Goal: Task Accomplishment & Management: Complete application form

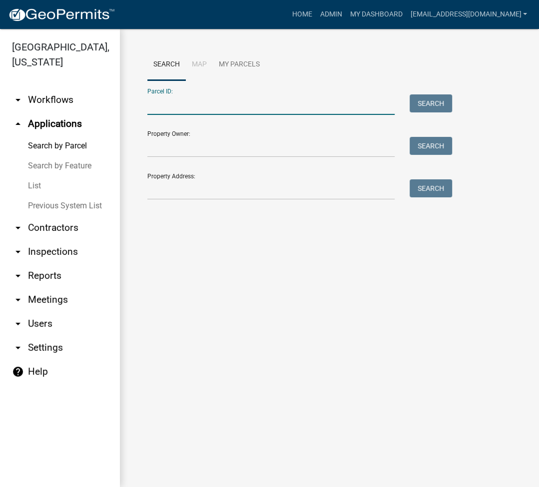
click at [180, 105] on input "Parcel ID:" at bounding box center [270, 104] width 247 height 20
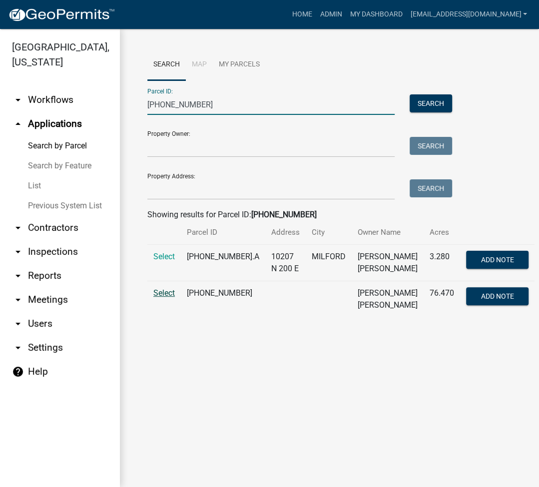
type input "[PHONE_NUMBER]"
click at [155, 290] on span "Select" at bounding box center [163, 292] width 21 height 9
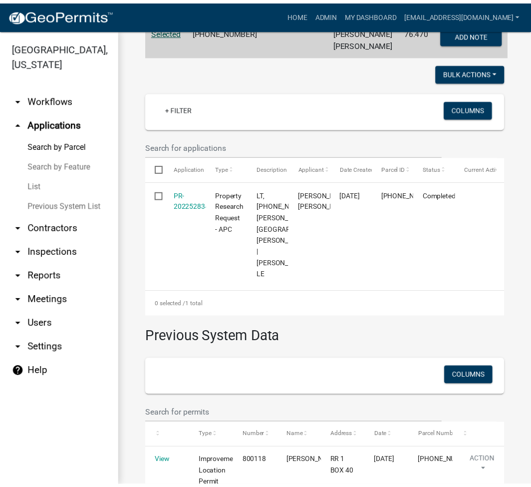
scroll to position [317, 0]
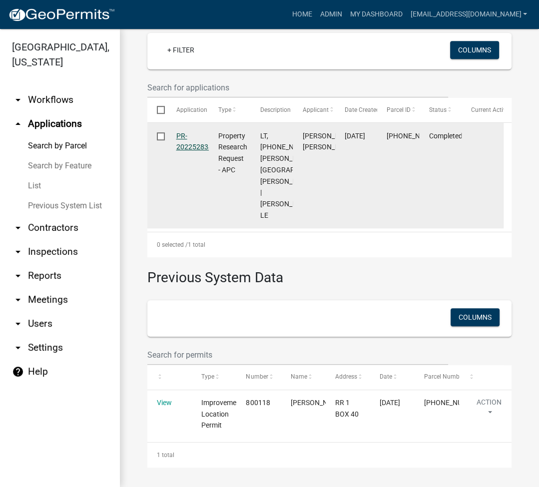
click at [192, 132] on link "PR-202252834" at bounding box center [194, 141] width 36 height 19
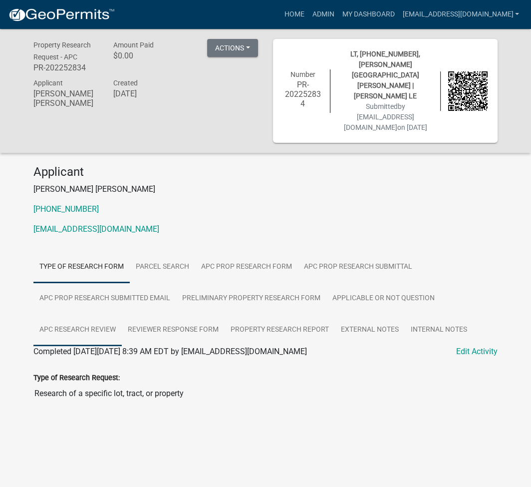
click at [79, 314] on link "APC Research Review" at bounding box center [77, 330] width 88 height 32
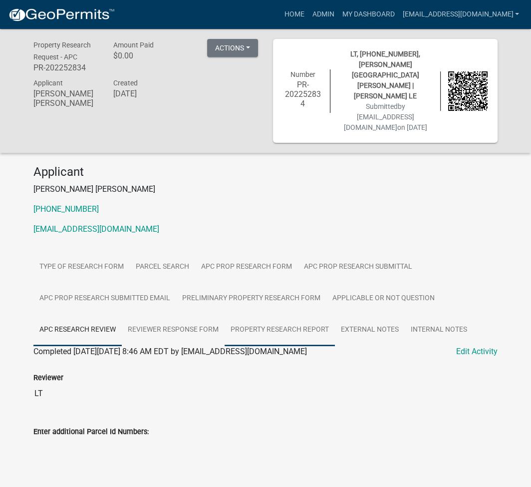
click at [260, 314] on link "Property Research Report" at bounding box center [280, 330] width 110 height 32
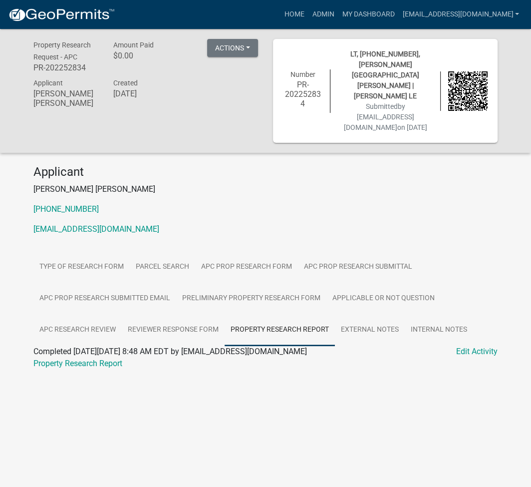
scroll to position [29, 0]
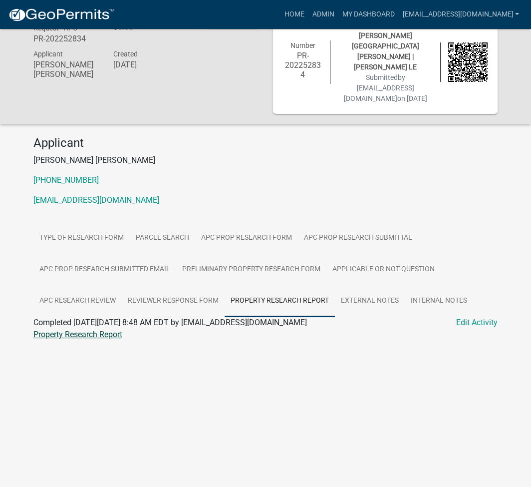
click at [85, 330] on link "Property Research Report" at bounding box center [77, 334] width 89 height 9
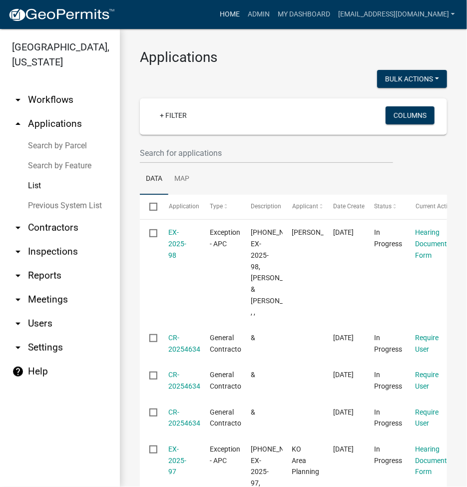
click at [244, 17] on link "Home" at bounding box center [230, 14] width 28 height 19
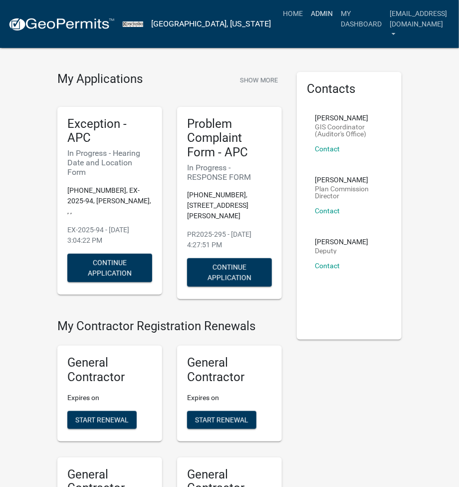
scroll to position [493, 0]
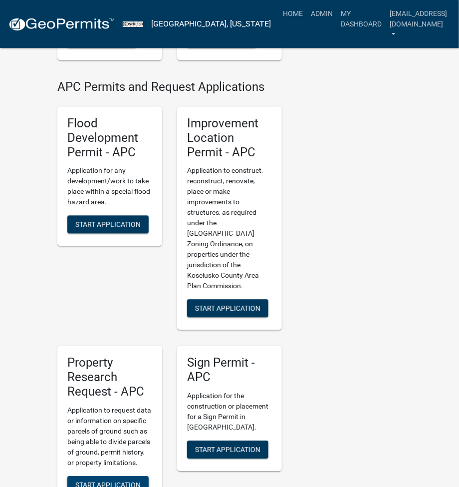
click at [106, 480] on span "Start Application" at bounding box center [107, 484] width 65 height 8
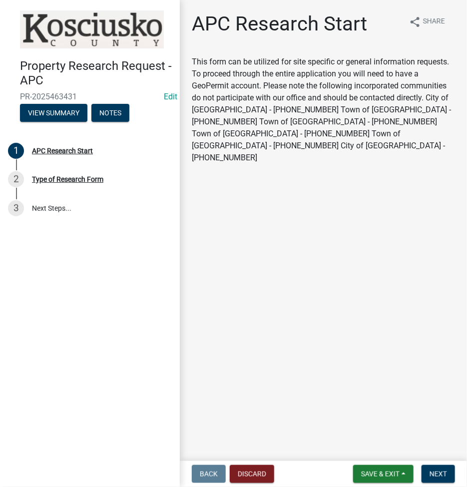
click at [445, 463] on nav "Back Discard Save & Exit Save Save & Exit Next" at bounding box center [323, 474] width 287 height 26
click at [439, 471] on span "Next" at bounding box center [437, 474] width 17 height 8
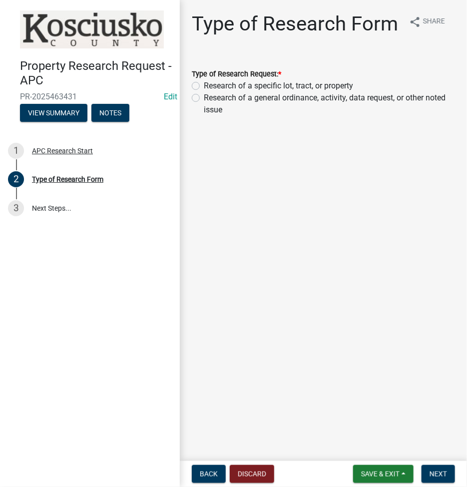
click at [204, 86] on label "Research of a specific lot, tract, or property" at bounding box center [278, 86] width 149 height 12
click at [204, 86] on input "Research of a specific lot, tract, or property" at bounding box center [207, 83] width 6 height 6
radio input "true"
click at [448, 464] on nav "Back Discard Save & Exit Save Save & Exit Next" at bounding box center [323, 474] width 287 height 26
click at [437, 478] on button "Next" at bounding box center [437, 474] width 33 height 18
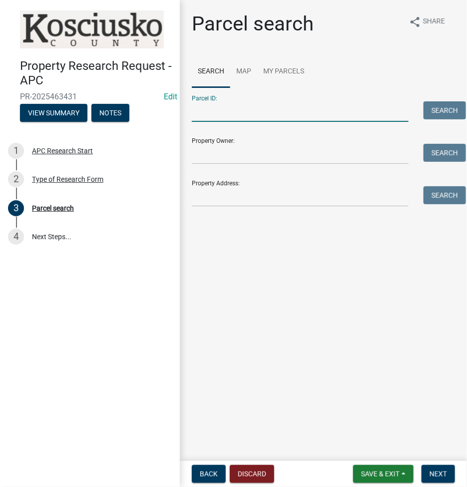
click at [197, 118] on input "Parcel ID:" at bounding box center [300, 111] width 217 height 20
paste input "[PHONE_NUMBER]"
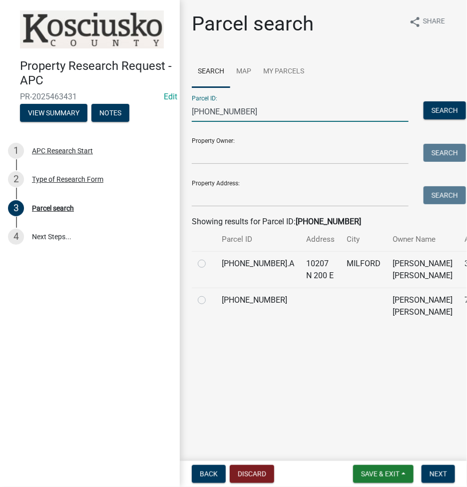
type input "[PHONE_NUMBER]"
click at [210, 294] on label at bounding box center [210, 294] width 0 height 0
click at [210, 301] on input "radio" at bounding box center [213, 297] width 6 height 6
radio input "true"
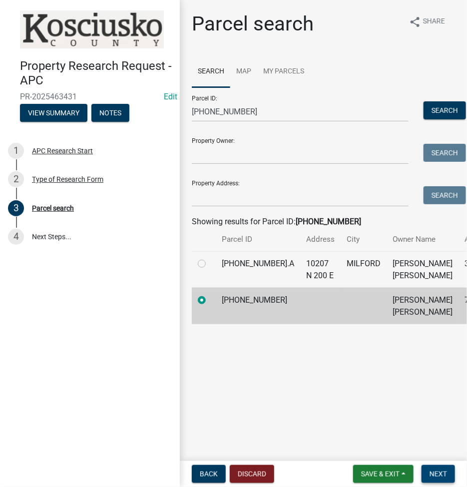
click at [437, 475] on span "Next" at bounding box center [437, 474] width 17 height 8
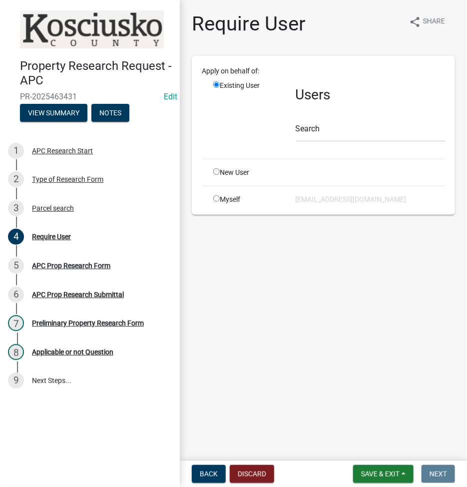
click at [217, 171] on input "radio" at bounding box center [216, 171] width 6 height 6
radio input "true"
radio input "false"
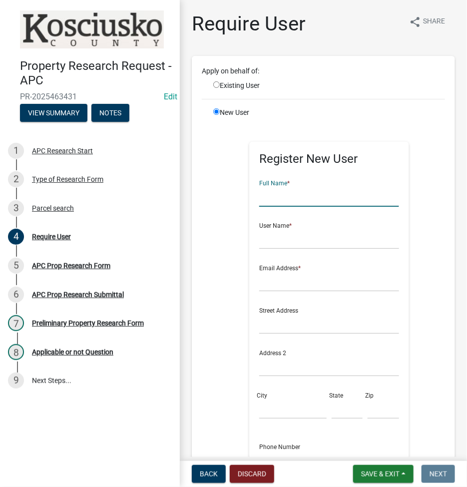
click at [284, 202] on input "text" at bounding box center [328, 196] width 139 height 20
type input "[PERSON_NAME]"
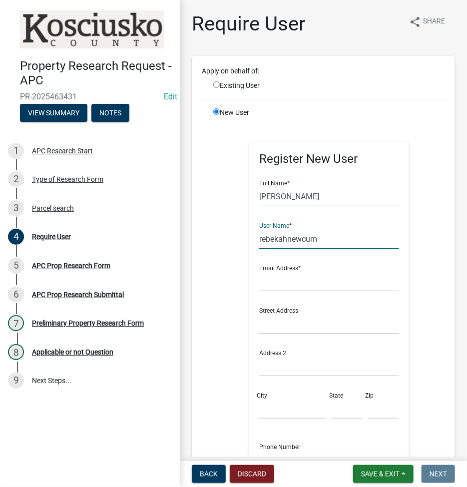
type input "rebekahnewcum"
click at [296, 200] on input "[PERSON_NAME]" at bounding box center [328, 196] width 139 height 20
type input "[PERSON_NAME]"
click at [298, 284] on input "text" at bounding box center [328, 281] width 139 height 20
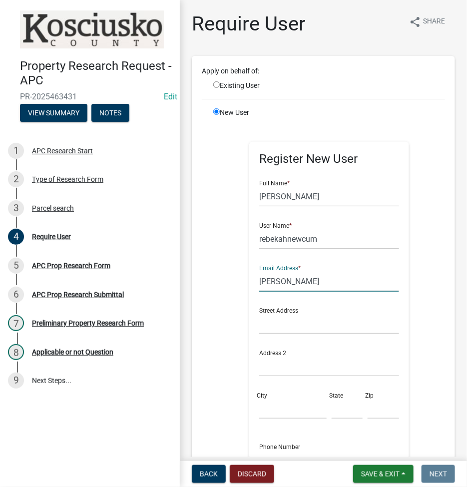
click at [298, 284] on input "[PERSON_NAME]" at bounding box center [328, 281] width 139 height 20
type input "[PERSON_NAME][EMAIL_ADDRESS][PERSON_NAME][DOMAIN_NAME]"
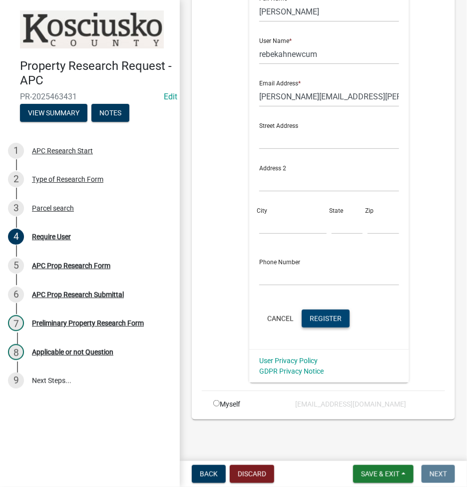
click at [323, 316] on span "Register" at bounding box center [326, 318] width 32 height 8
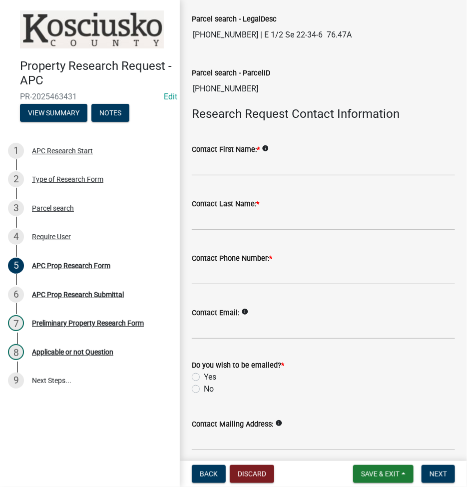
scroll to position [266, 0]
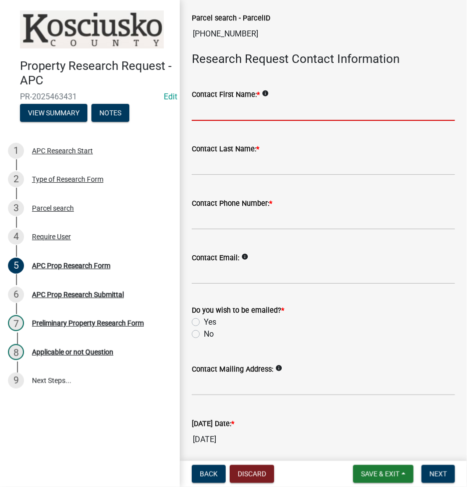
click at [277, 101] on input "Contact First Name: *" at bounding box center [323, 110] width 263 height 20
type input "[PERSON_NAME]"
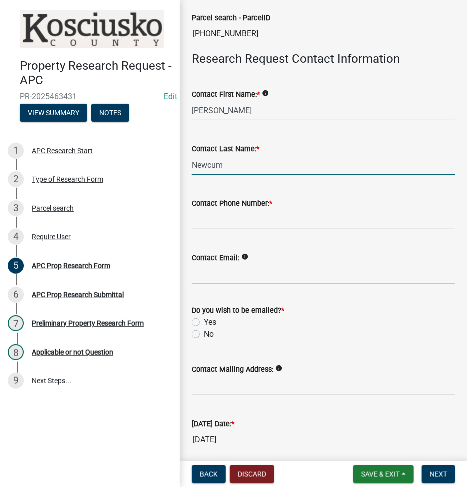
type input "Newcum"
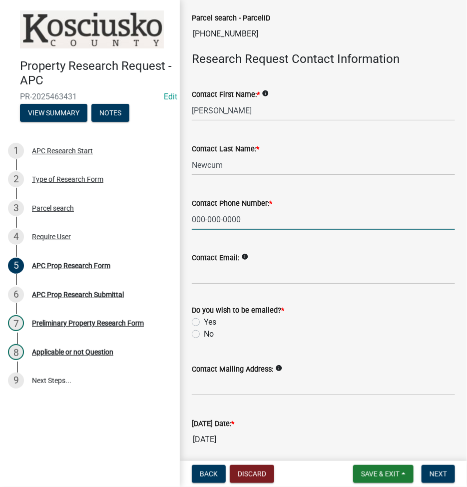
type input "000-000-0000"
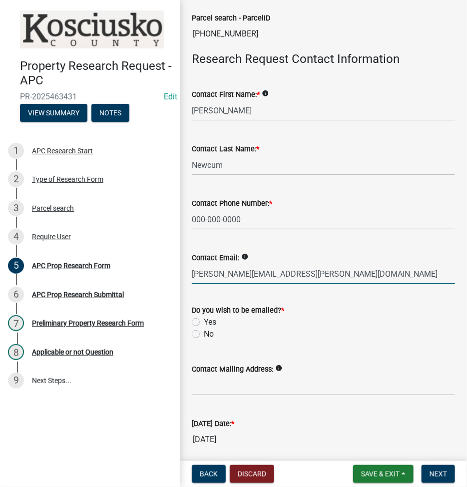
type input "[PERSON_NAME][EMAIL_ADDRESS][PERSON_NAME][DOMAIN_NAME]"
click at [204, 320] on label "Yes" at bounding box center [210, 322] width 12 height 12
click at [204, 320] on input "Yes" at bounding box center [207, 319] width 6 height 6
radio input "true"
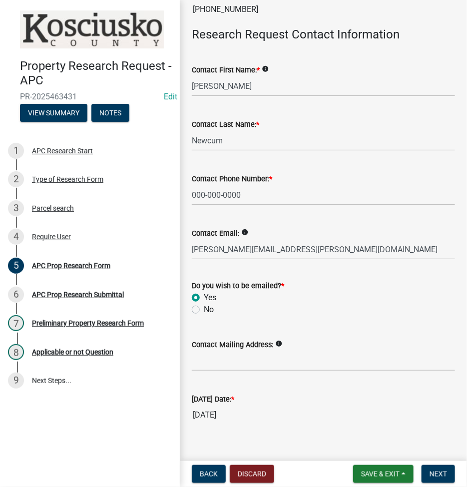
scroll to position [303, 0]
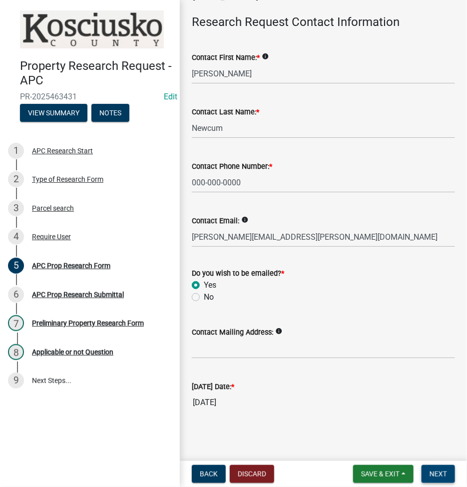
click at [442, 475] on span "Next" at bounding box center [437, 474] width 17 height 8
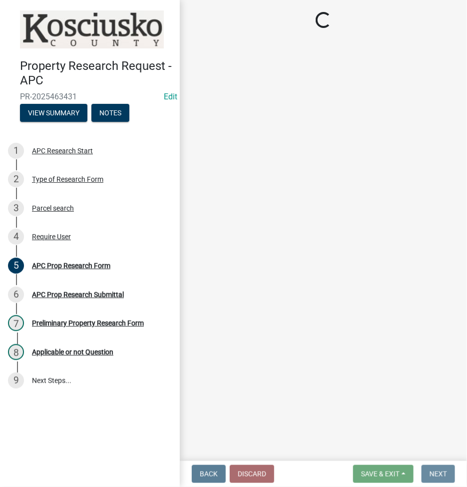
scroll to position [0, 0]
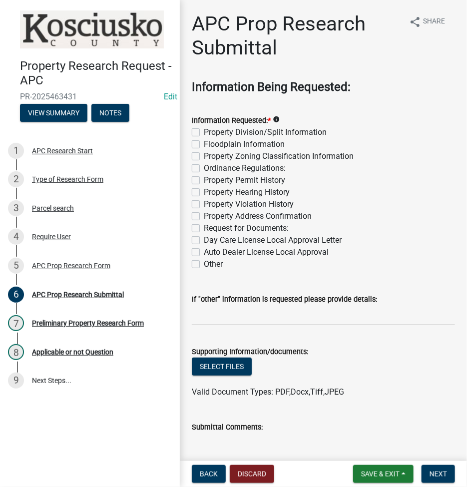
click at [204, 132] on label "Property Division/Split Information" at bounding box center [265, 132] width 123 height 12
click at [204, 132] on input "Property Division/Split Information" at bounding box center [207, 129] width 6 height 6
checkbox input "true"
checkbox input "false"
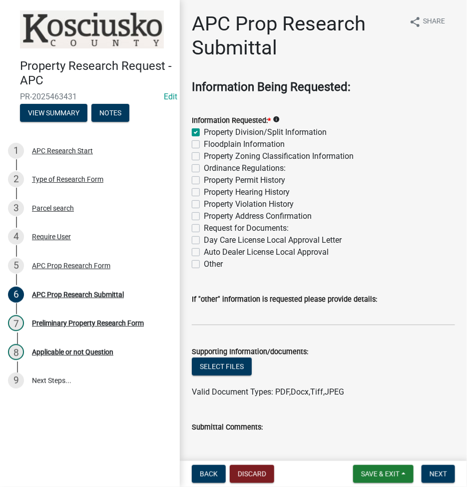
checkbox input "false"
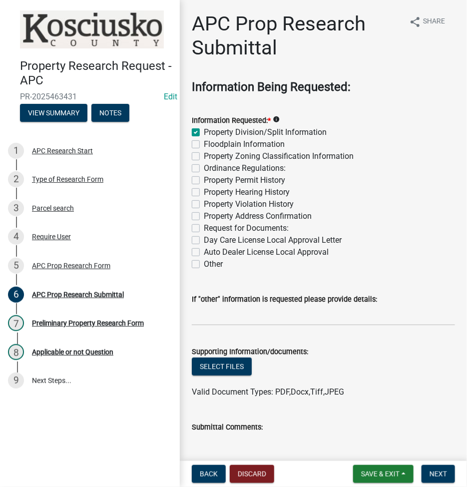
checkbox input "false"
click at [204, 158] on label "Property Zoning Classification Information" at bounding box center [279, 156] width 150 height 12
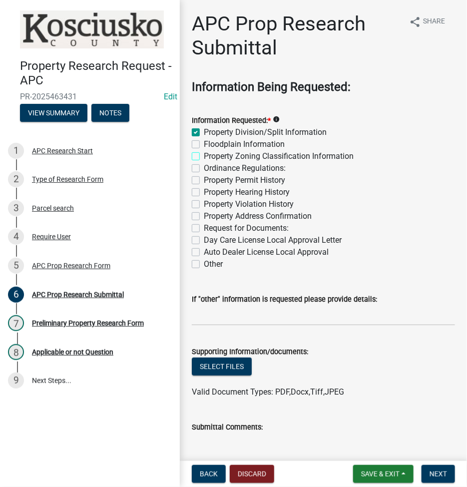
click at [204, 157] on input "Property Zoning Classification Information" at bounding box center [207, 153] width 6 height 6
checkbox input "true"
checkbox input "false"
checkbox input "true"
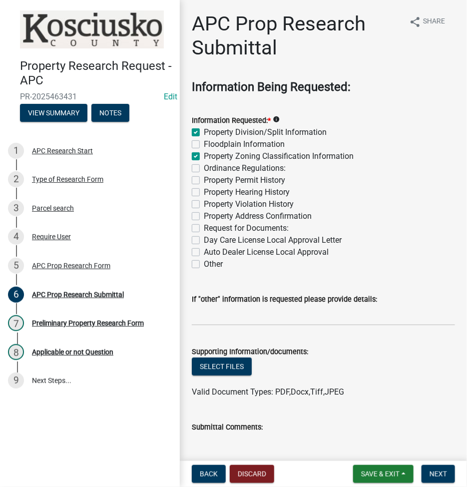
checkbox input "false"
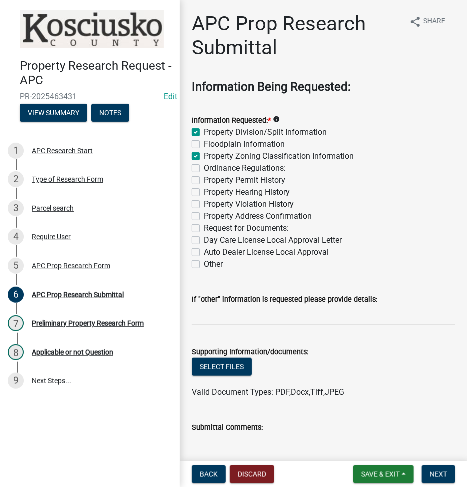
checkbox input "false"
click at [204, 169] on label "Ordinance Regulations:" at bounding box center [245, 168] width 82 height 12
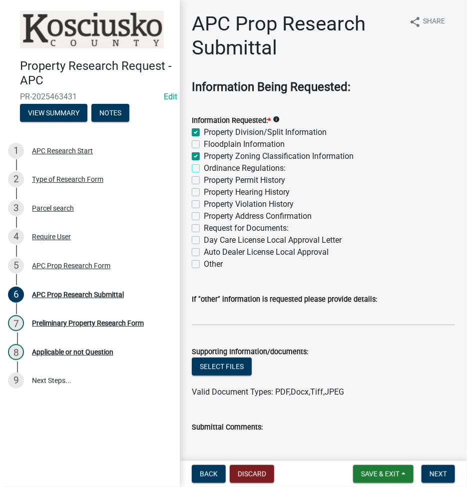
click at [204, 169] on input "Ordinance Regulations:" at bounding box center [207, 165] width 6 height 6
checkbox input "true"
checkbox input "false"
checkbox input "true"
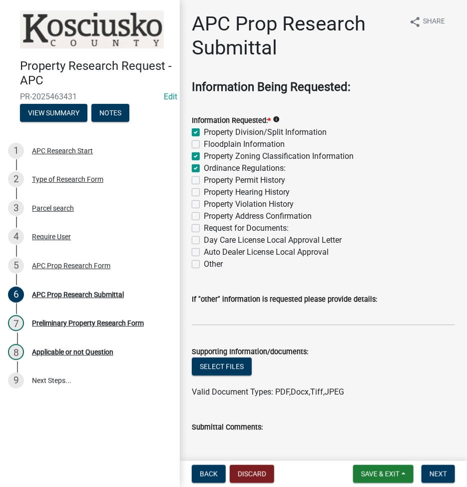
checkbox input "true"
checkbox input "false"
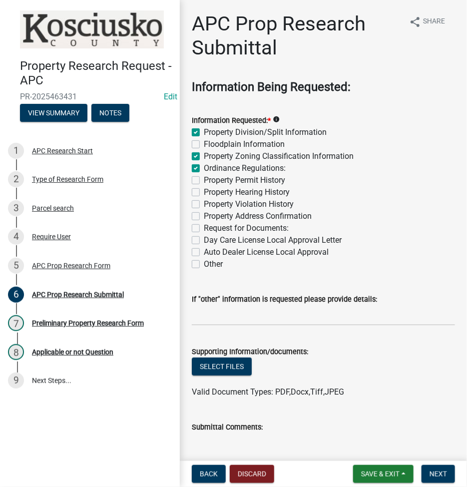
checkbox input "false"
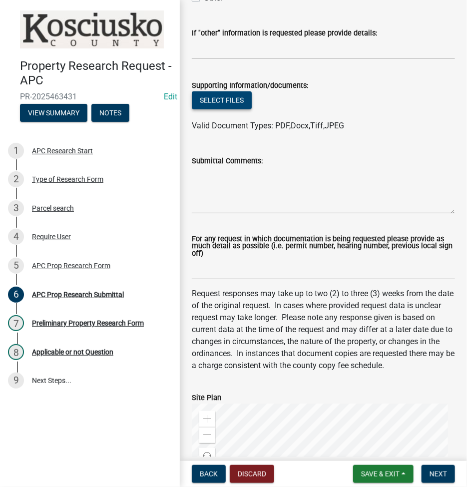
click at [218, 104] on button "Select files" at bounding box center [222, 100] width 60 height 18
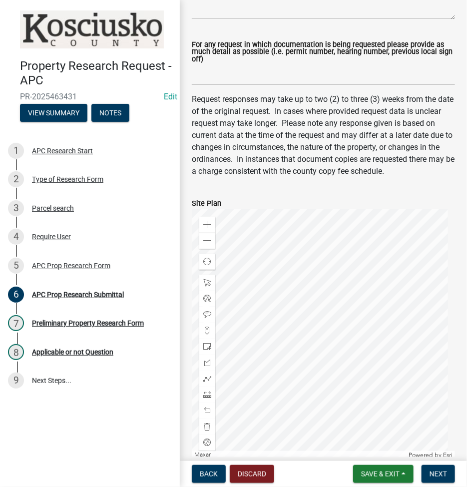
scroll to position [650, 0]
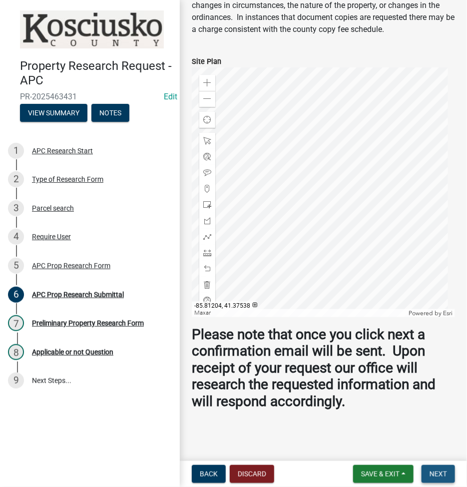
click at [436, 466] on button "Next" at bounding box center [437, 474] width 33 height 18
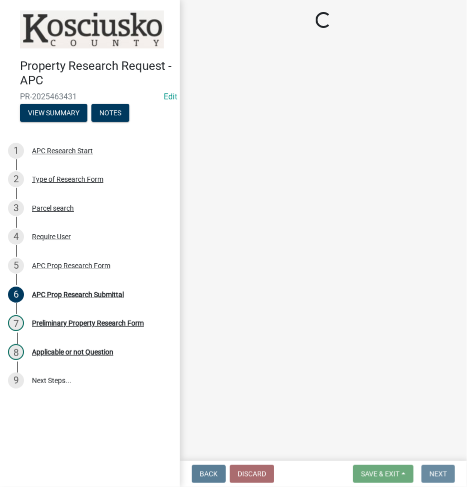
scroll to position [0, 0]
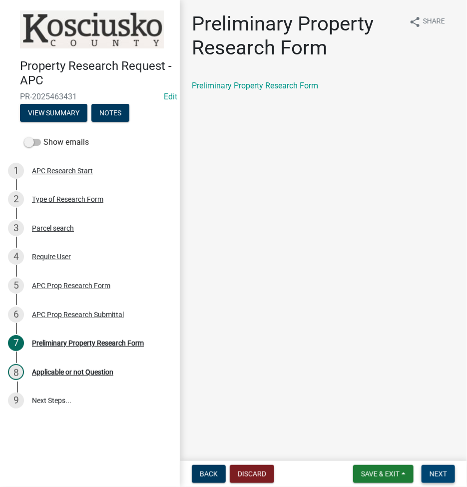
click at [436, 480] on button "Next" at bounding box center [437, 474] width 33 height 18
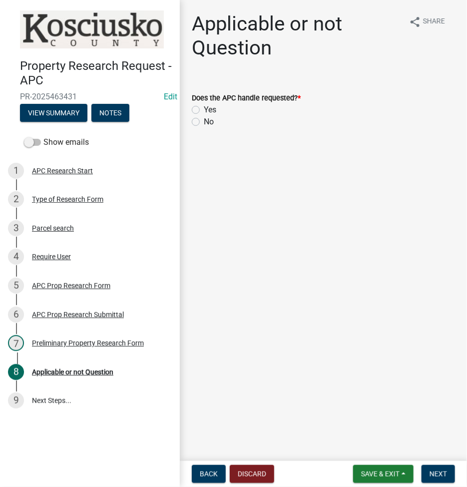
click at [204, 111] on label "Yes" at bounding box center [210, 110] width 12 height 12
click at [204, 110] on input "Yes" at bounding box center [207, 107] width 6 height 6
radio input "true"
click at [439, 476] on span "Next" at bounding box center [437, 474] width 17 height 8
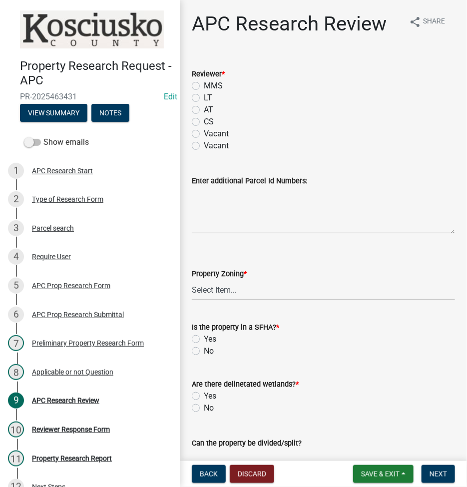
click at [204, 99] on label "LT" at bounding box center [208, 98] width 8 height 12
click at [204, 98] on input "LT" at bounding box center [207, 95] width 6 height 6
radio input "true"
click at [222, 289] on select "Select Item... Agricultural Agricultural 2 Residential Commercial Industrial 1 …" at bounding box center [323, 290] width 263 height 20
click at [192, 280] on select "Select Item... Agricultural Agricultural 2 Residential Commercial Industrial 1 …" at bounding box center [323, 290] width 263 height 20
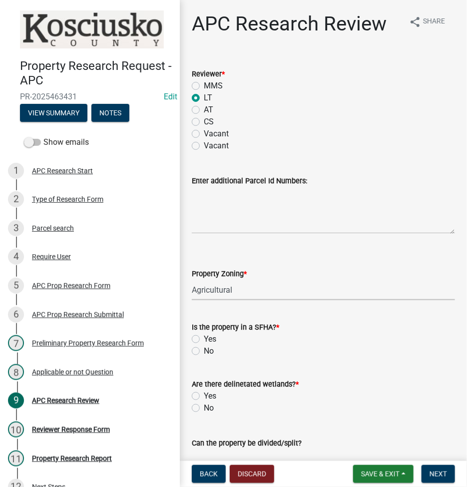
select select "fa378ffa-5b76-4540-9014-3a35c1b5764a"
click at [204, 340] on label "Yes" at bounding box center [210, 339] width 12 height 12
click at [204, 340] on input "Yes" at bounding box center [207, 336] width 6 height 6
radio input "true"
click at [197, 402] on div "No" at bounding box center [323, 408] width 263 height 12
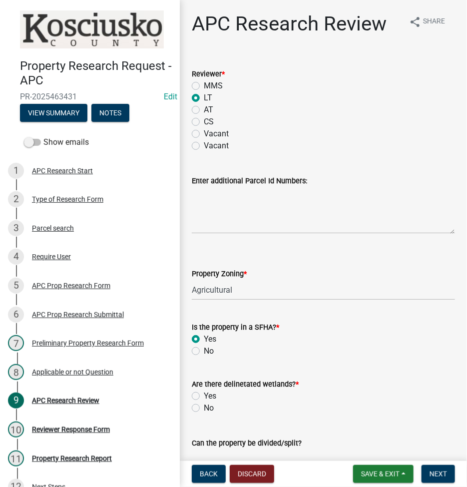
click at [204, 406] on label "No" at bounding box center [209, 408] width 10 height 12
click at [204, 406] on input "No" at bounding box center [207, 405] width 6 height 6
radio input "true"
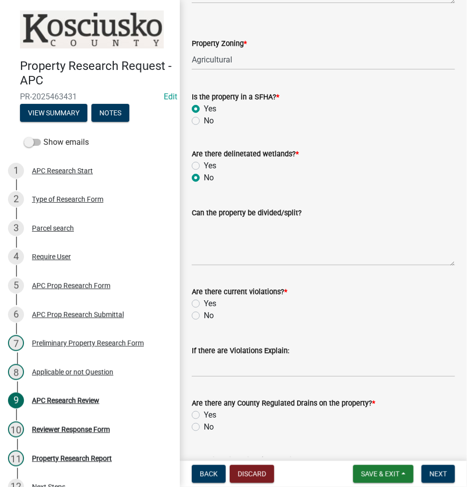
scroll to position [266, 0]
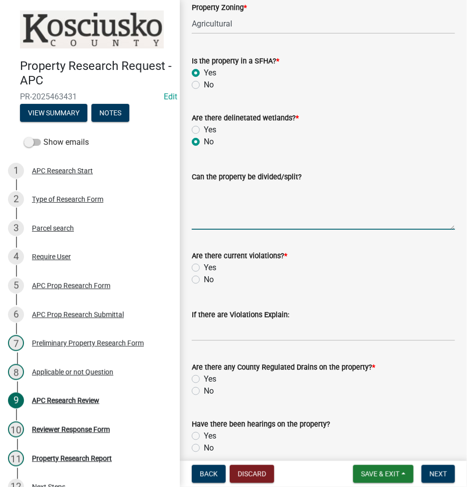
click at [245, 186] on textarea "Can the property be divided/split?" at bounding box center [323, 206] width 263 height 47
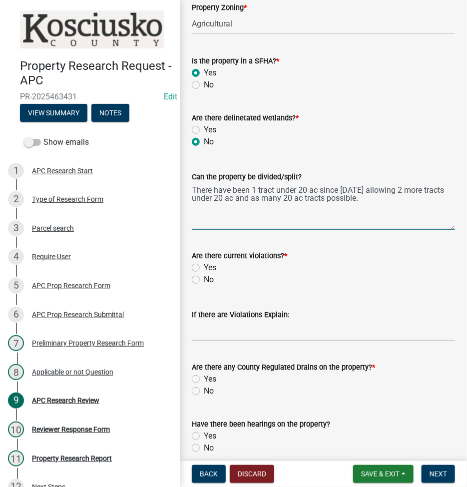
type textarea "There have been 1 tract under 20 ac since [DATE] allowing 2 more tracts under 2…"
click at [204, 274] on input "No" at bounding box center [207, 277] width 6 height 6
radio input "true"
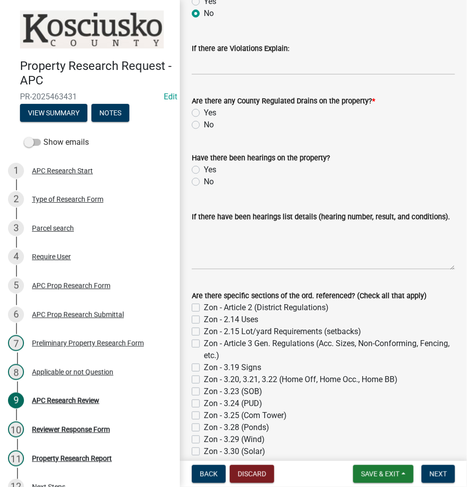
click at [204, 108] on label "Yes" at bounding box center [210, 113] width 12 height 12
click at [204, 108] on input "Yes" at bounding box center [207, 110] width 6 height 6
radio input "true"
click at [204, 180] on label "No" at bounding box center [209, 182] width 10 height 12
click at [204, 180] on input "No" at bounding box center [207, 179] width 6 height 6
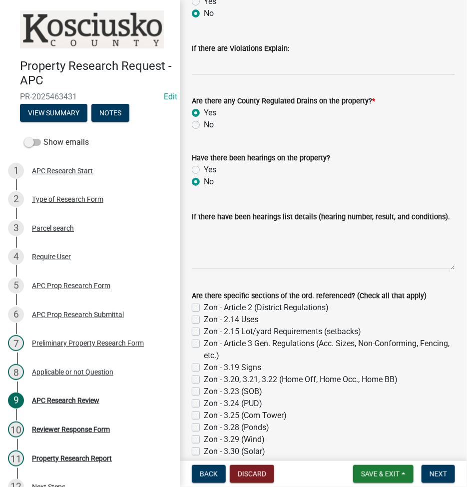
radio input "true"
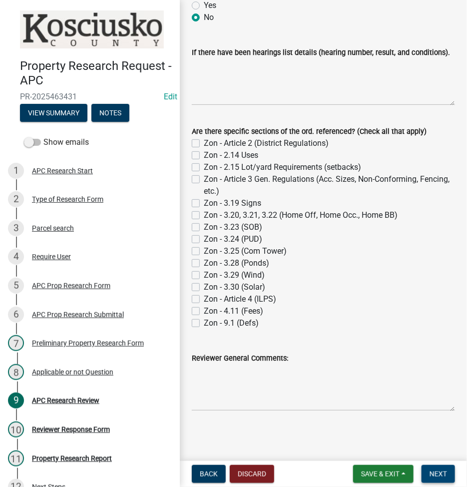
click at [432, 474] on span "Next" at bounding box center [437, 474] width 17 height 8
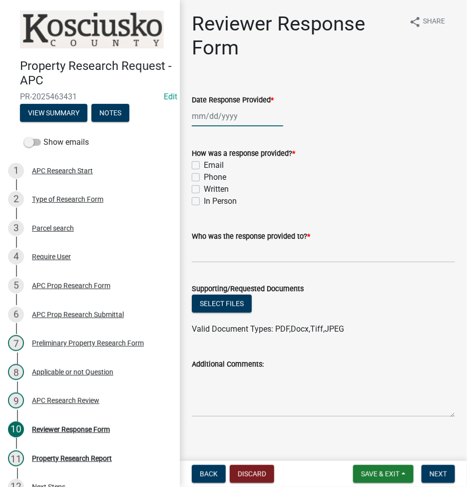
click at [215, 108] on div at bounding box center [237, 116] width 91 height 20
select select "8"
select select "2025"
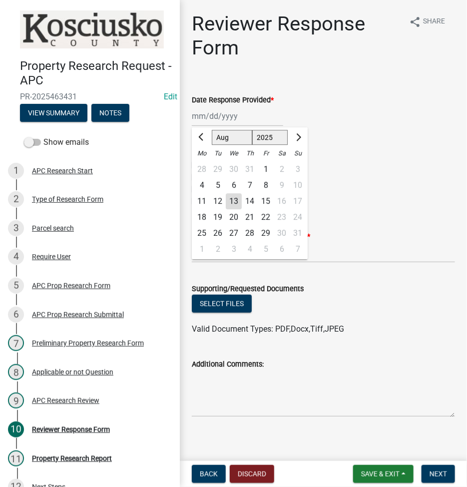
click at [233, 205] on div "13" at bounding box center [234, 201] width 16 height 16
type input "[DATE]"
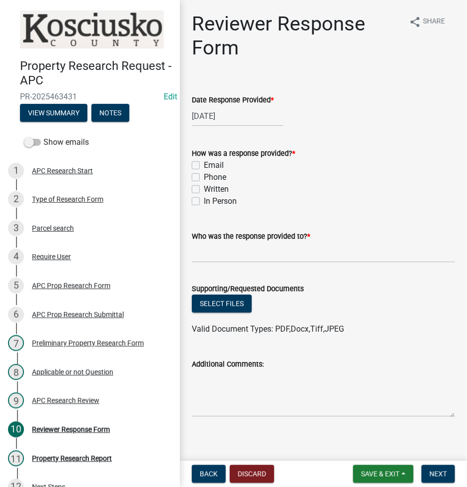
click at [204, 164] on label "Email" at bounding box center [214, 165] width 20 height 12
click at [204, 164] on input "Email" at bounding box center [207, 162] width 6 height 6
checkbox input "true"
checkbox input "false"
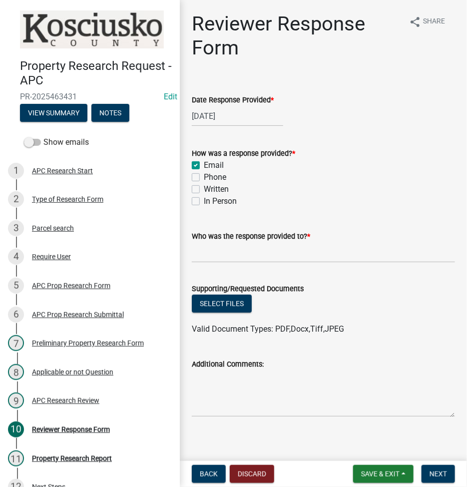
checkbox input "false"
click at [205, 252] on input "Who was the response provided to? *" at bounding box center [323, 252] width 263 height 20
type input "[PERSON_NAME]"
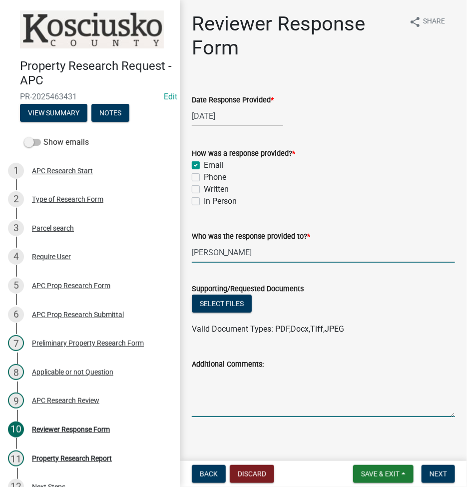
click at [229, 383] on textarea "Additional Comments:" at bounding box center [323, 393] width 263 height 47
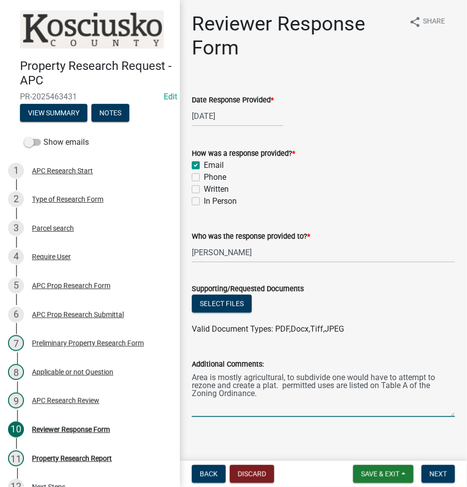
click at [285, 389] on textarea "Area is mostly agricultural, to subdivide one would have to attempt to rezone a…" at bounding box center [323, 393] width 263 height 47
click at [311, 393] on textarea "Area is mostly agricultural, to subdivide one would have to attempt to rezone a…" at bounding box center [323, 393] width 263 height 47
type textarea "Area is mostly agricultural, to subdivide one would have to attempt to rezone a…"
click at [226, 298] on button "Select files" at bounding box center [222, 304] width 60 height 18
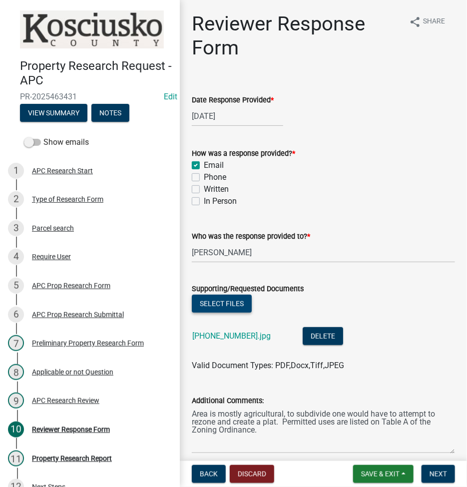
scroll to position [42, 0]
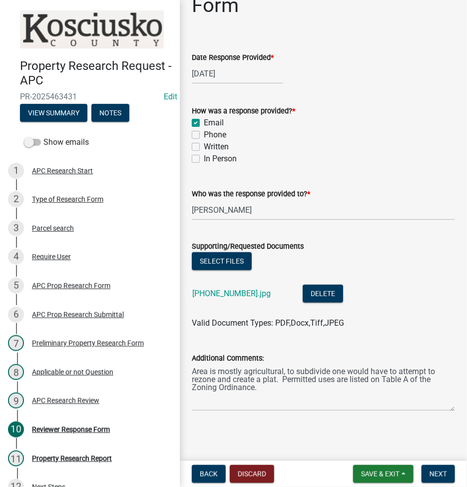
click at [229, 246] on label "Supporting/Requested Documents" at bounding box center [248, 246] width 112 height 7
click at [216, 253] on button "Select files" at bounding box center [222, 261] width 60 height 18
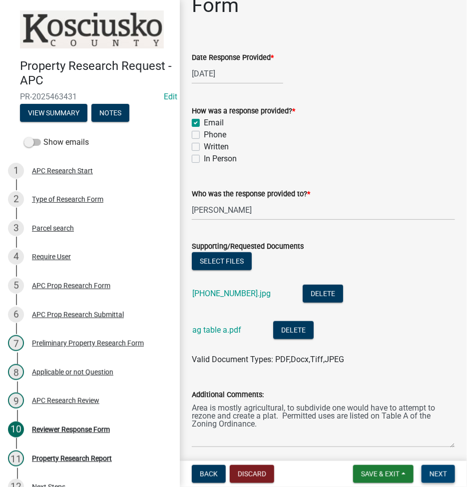
click at [440, 466] on button "Next" at bounding box center [437, 474] width 33 height 18
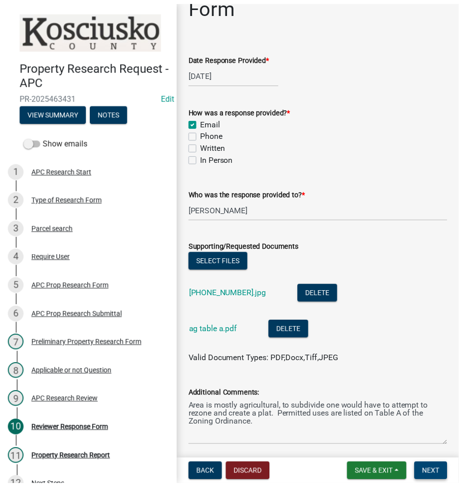
scroll to position [0, 0]
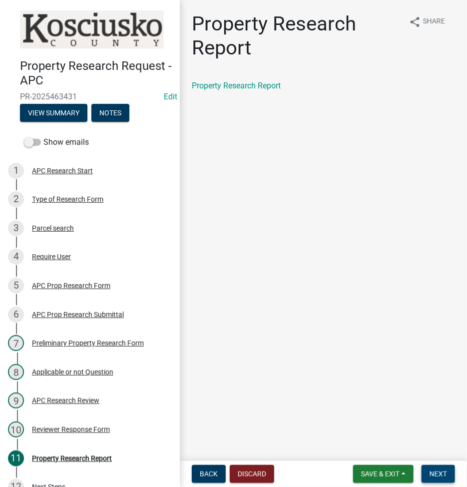
click at [430, 477] on span "Next" at bounding box center [437, 474] width 17 height 8
